Goal: Navigation & Orientation: Find specific page/section

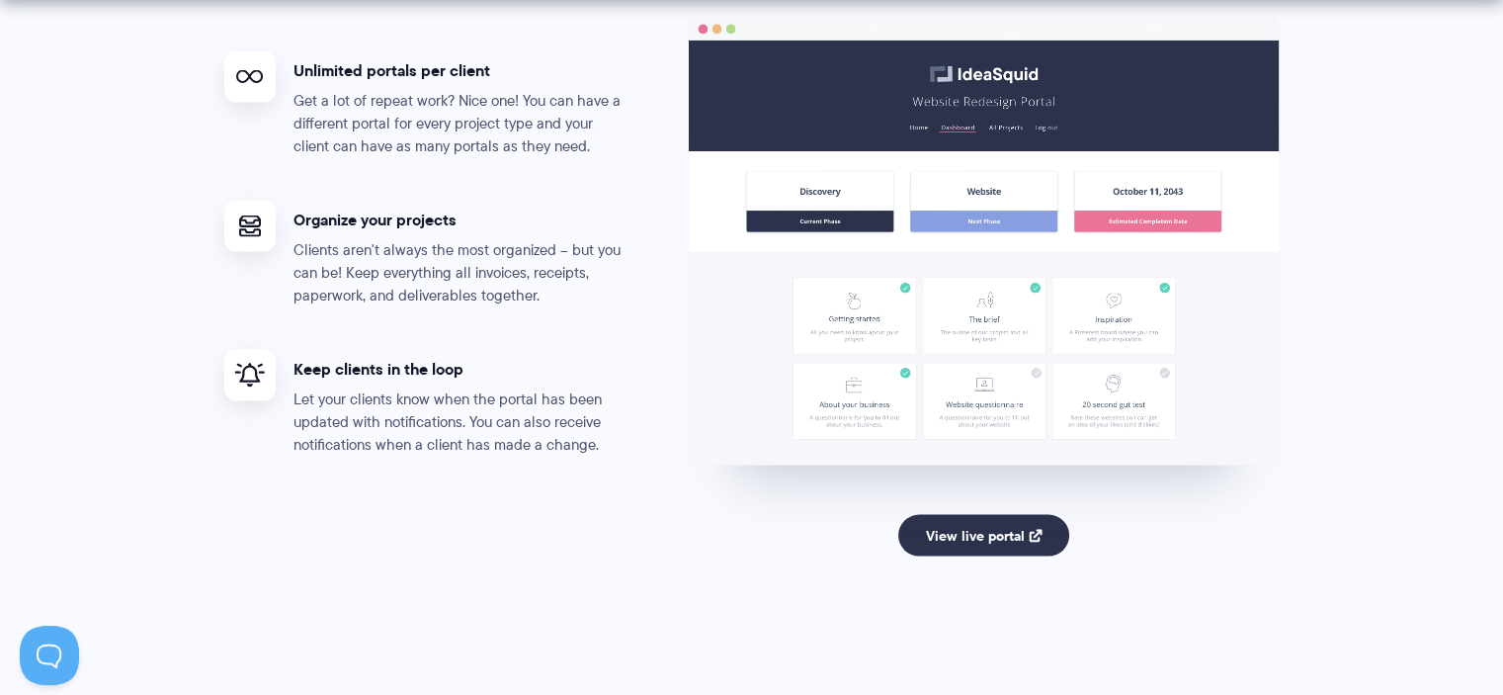
scroll to position [4051, 0]
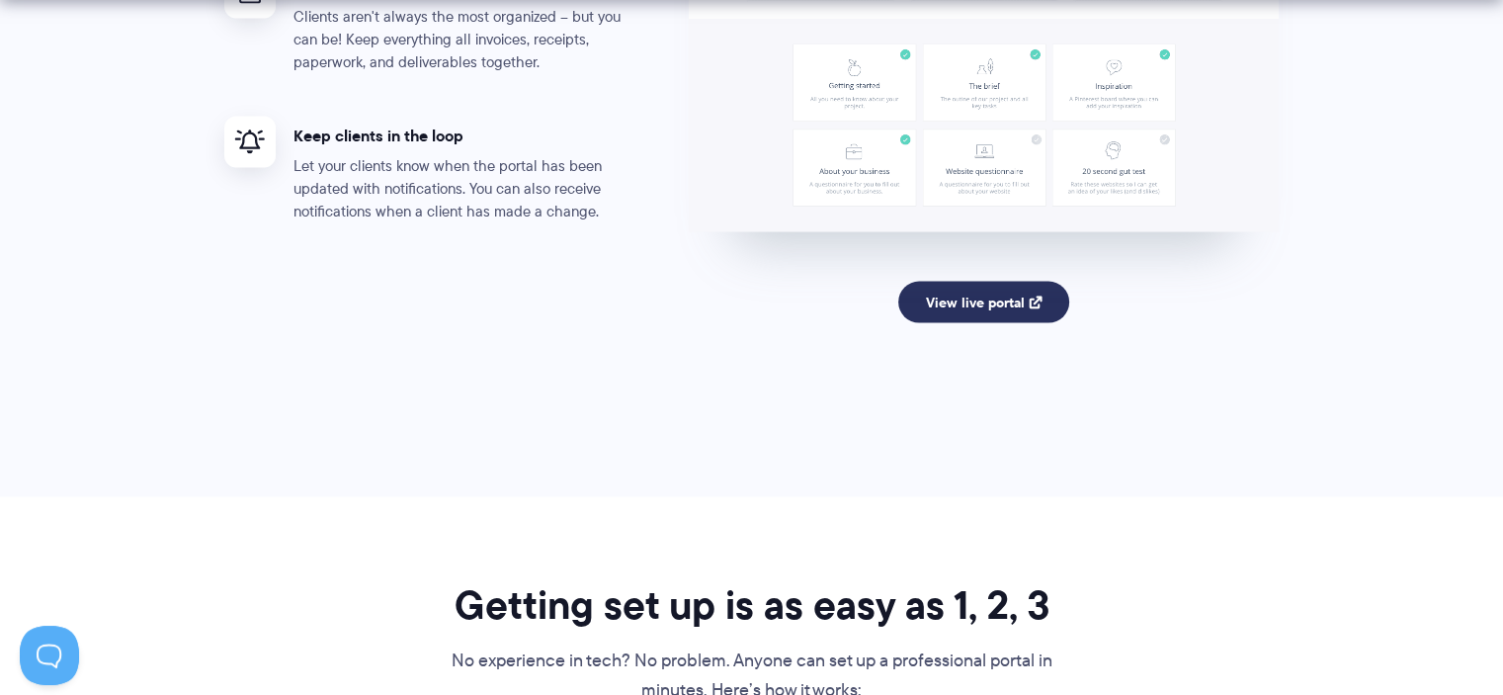
click at [936, 311] on link "View live portal" at bounding box center [983, 303] width 171 height 42
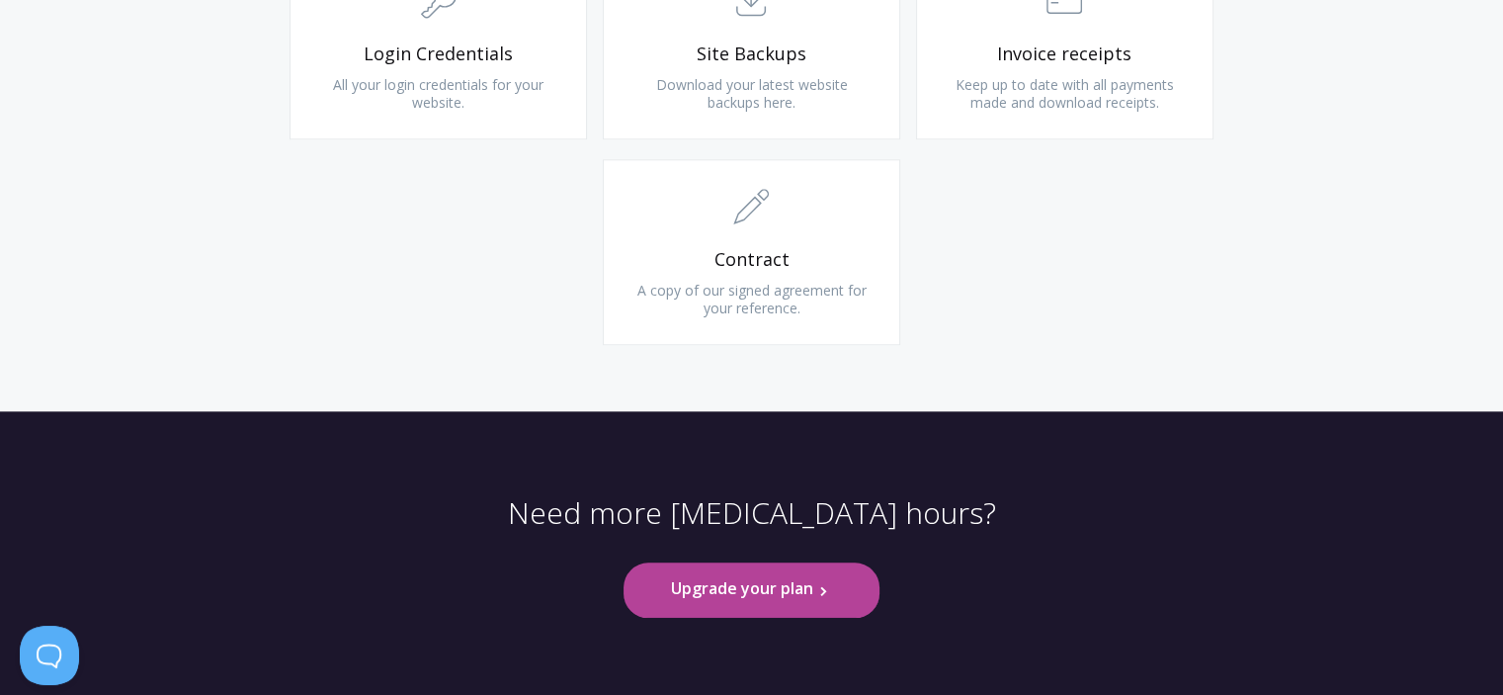
scroll to position [2115, 0]
